Goal: Participate in discussion

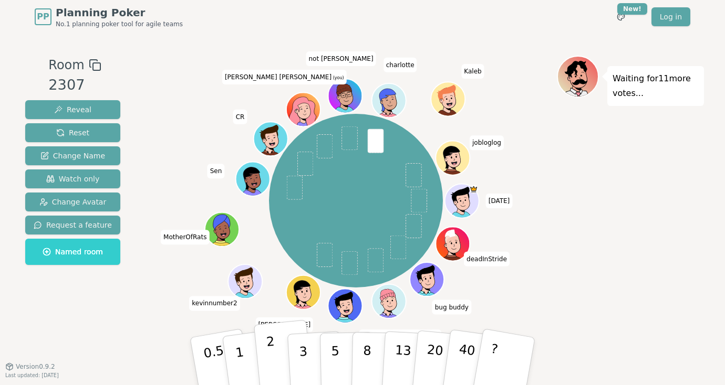
click at [272, 355] on p "2" at bounding box center [273, 363] width 14 height 57
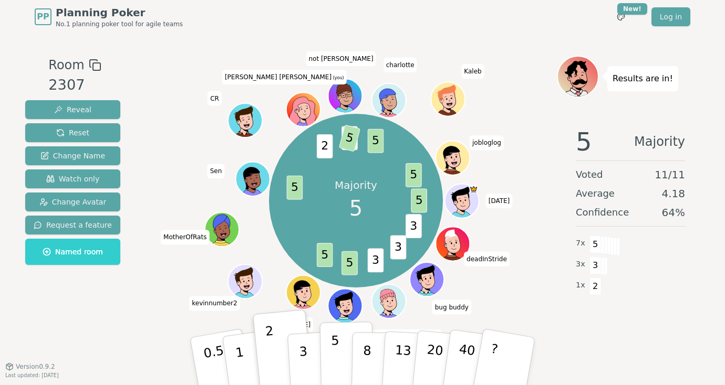
click at [337, 358] on p "5" at bounding box center [335, 361] width 9 height 57
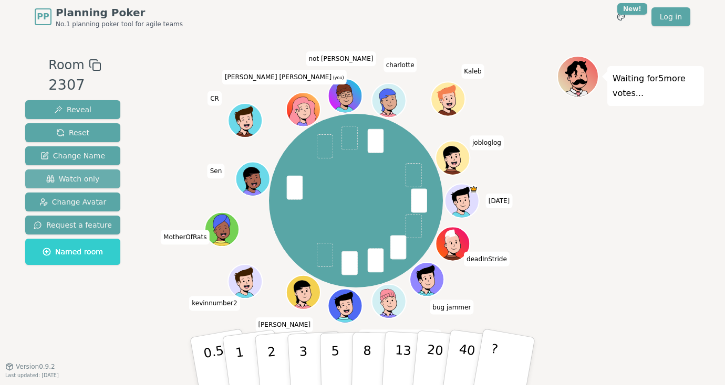
click at [72, 180] on span "Watch only" at bounding box center [73, 179] width 54 height 11
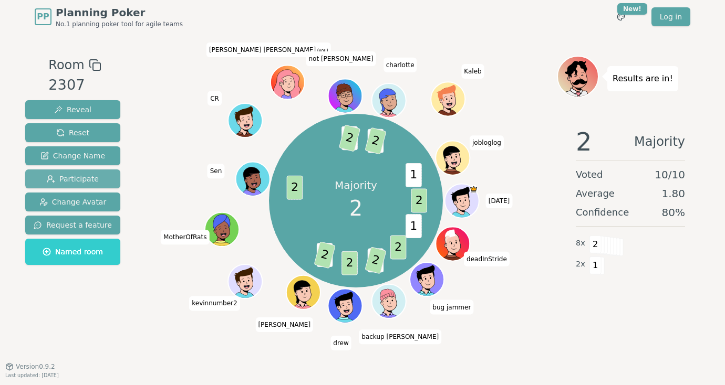
click at [68, 182] on span "Participate" at bounding box center [73, 179] width 52 height 11
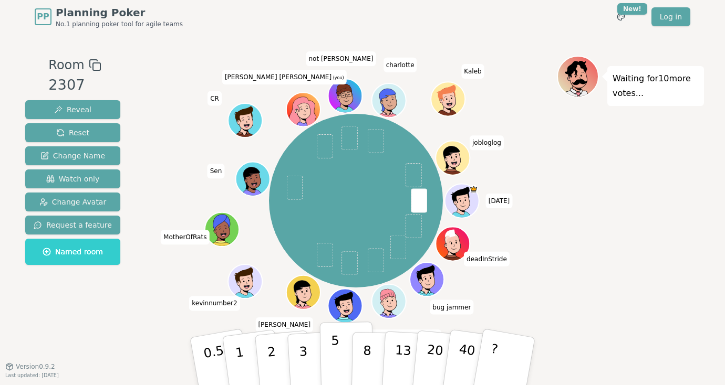
click at [341, 352] on button "5" at bounding box center [347, 362] width 54 height 80
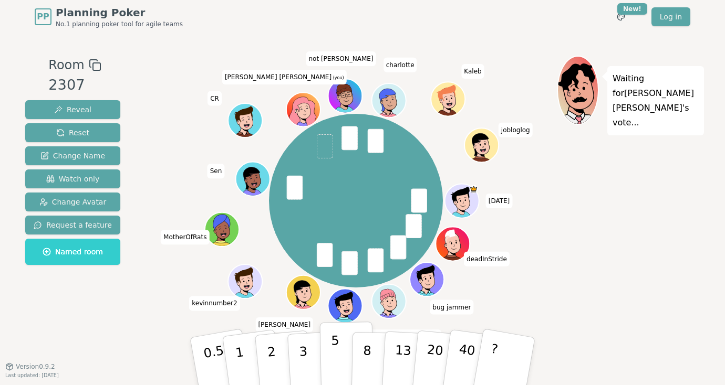
click at [326, 364] on button "5" at bounding box center [347, 362] width 54 height 80
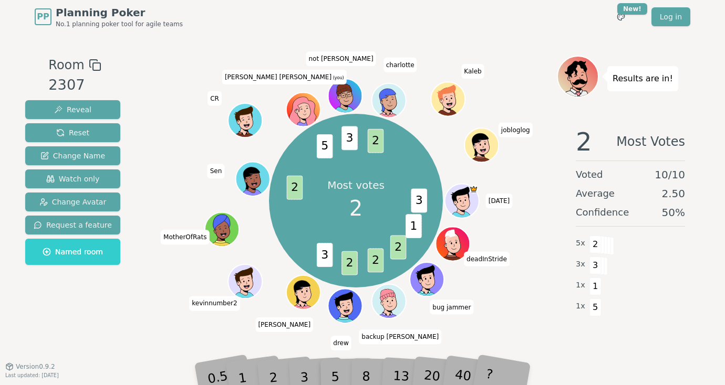
click at [304, 366] on div "3" at bounding box center [315, 361] width 34 height 38
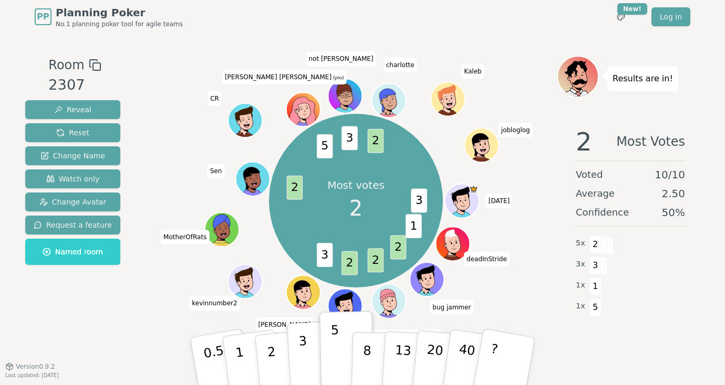
click at [307, 365] on button "3" at bounding box center [315, 362] width 57 height 82
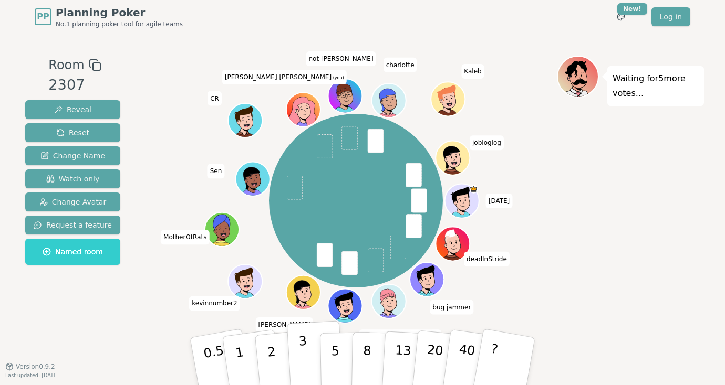
click at [309, 362] on button "3" at bounding box center [315, 362] width 57 height 82
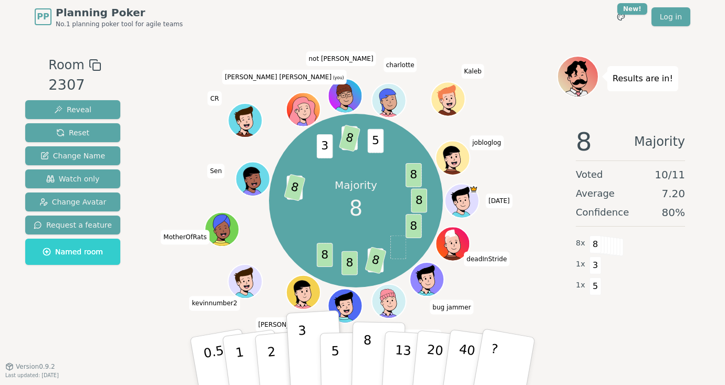
click at [375, 353] on button "8" at bounding box center [378, 362] width 54 height 80
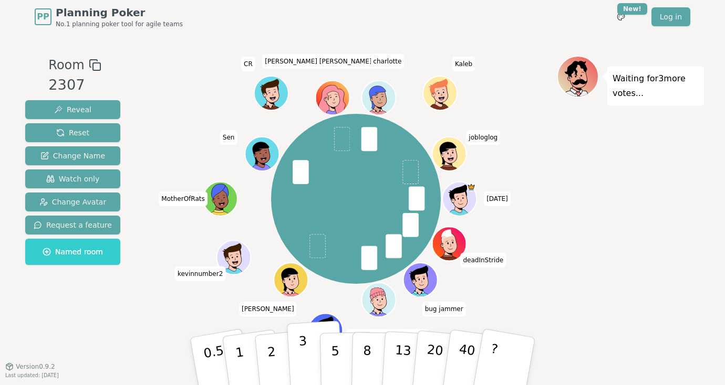
click at [297, 360] on button "3" at bounding box center [315, 362] width 57 height 82
